Goal: Navigation & Orientation: Find specific page/section

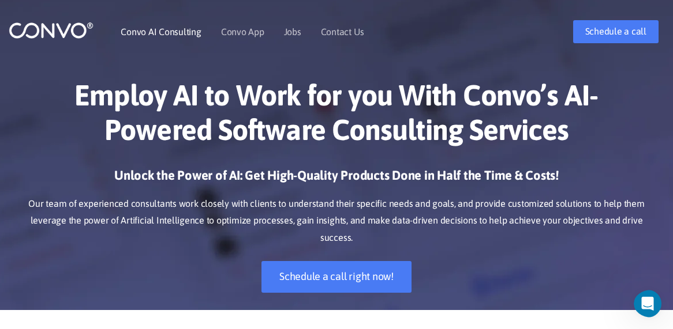
click at [152, 31] on link "Convo AI Consulting" at bounding box center [161, 31] width 80 height 9
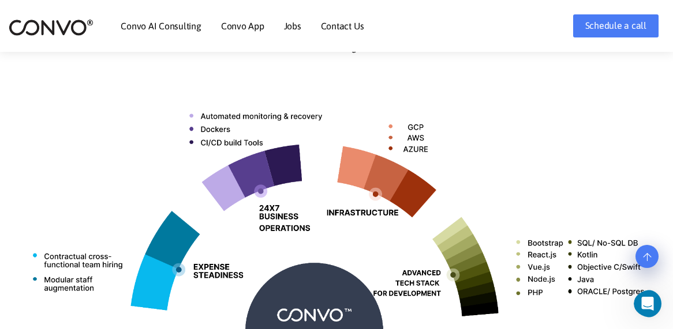
scroll to position [414, 0]
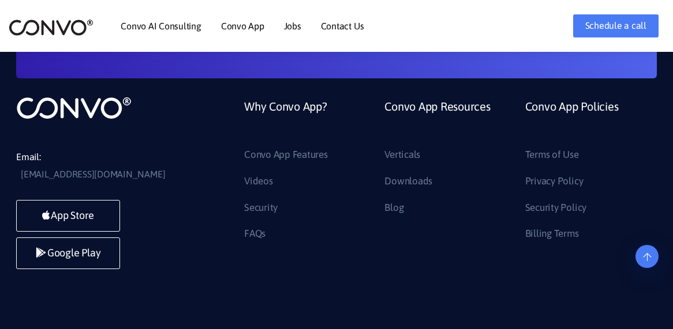
scroll to position [3222, 0]
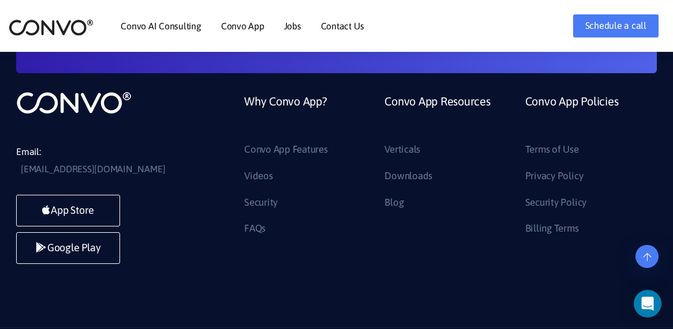
click at [290, 22] on link "Jobs" at bounding box center [292, 25] width 17 height 9
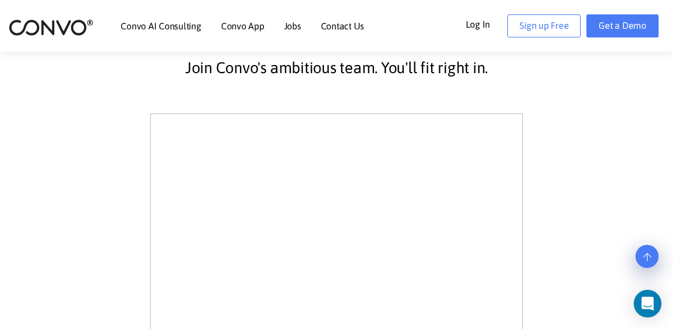
scroll to position [228, 0]
